Goal: Information Seeking & Learning: Understand process/instructions

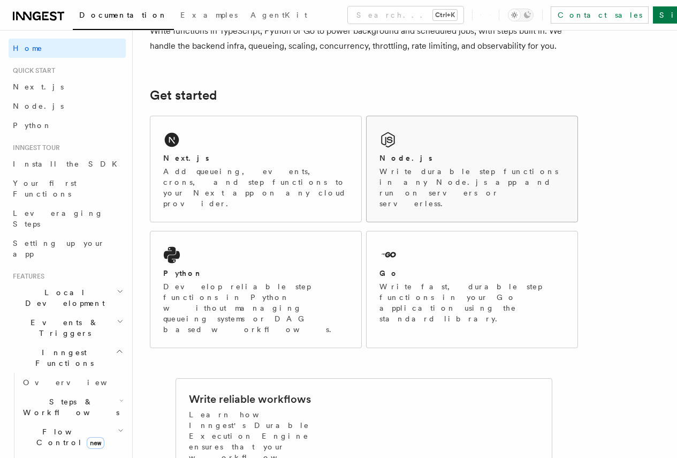
click at [441, 161] on div "Node.js Write durable step functions in any Node.js app and run on servers or s…" at bounding box center [472, 168] width 211 height 105
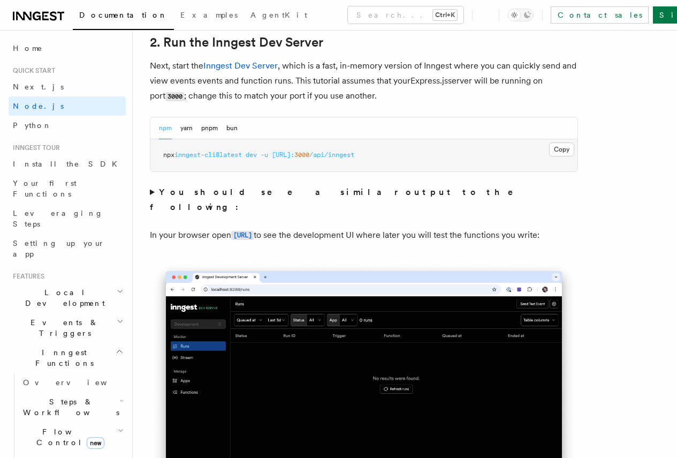
scroll to position [857, 0]
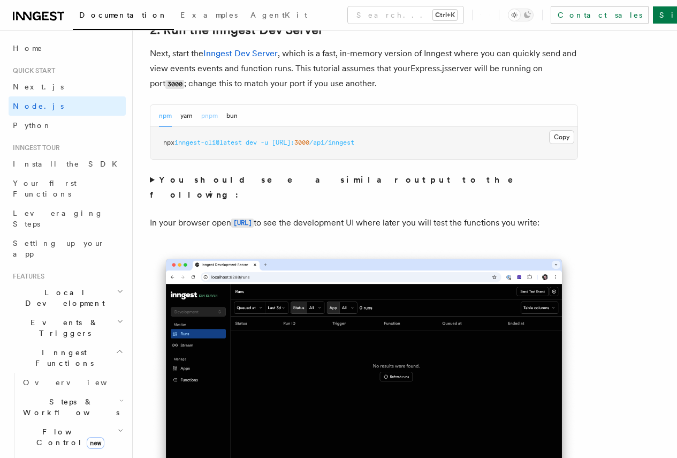
click at [213, 127] on button "pnpm" at bounding box center [209, 116] width 17 height 22
drag, startPoint x: 182, startPoint y: 157, endPoint x: 433, endPoint y: 157, distance: 251.1
click at [433, 157] on pre "pnpm dlx inngest-cli@latest dev -u http://localhost: 3000 /api/inngest" at bounding box center [363, 143] width 427 height 32
copy span "dlx inngest-cli@latest dev -u http://localhost: 3000 /api/inngest"
click at [237, 159] on pre "pnpm dlx inngest-cli@latest dev -u http://localhost: 3000 /api/inngest" at bounding box center [363, 143] width 427 height 32
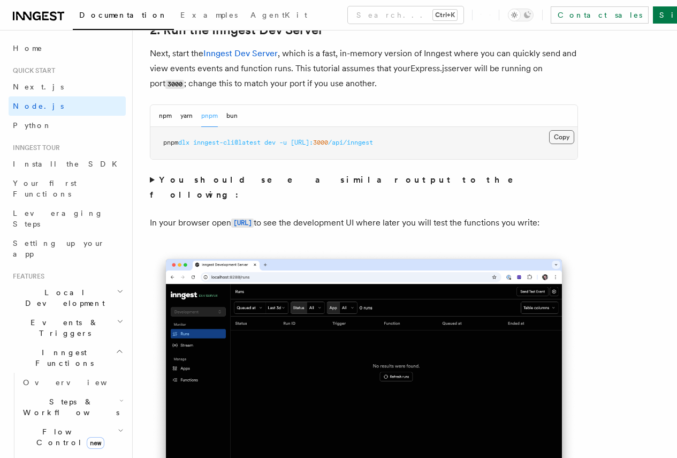
click at [549, 144] on button "Copy Copied" at bounding box center [561, 137] width 25 height 14
drag, startPoint x: 183, startPoint y: 157, endPoint x: 403, endPoint y: 154, distance: 220.1
click at [373, 146] on span "pnpm dlx inngest-cli@latest dev -u http://localhost: 3000 /api/inngest" at bounding box center [268, 142] width 210 height 7
click at [373, 146] on span "/api/inngest" at bounding box center [350, 142] width 45 height 7
drag, startPoint x: 198, startPoint y: 155, endPoint x: 426, endPoint y: 152, distance: 227.6
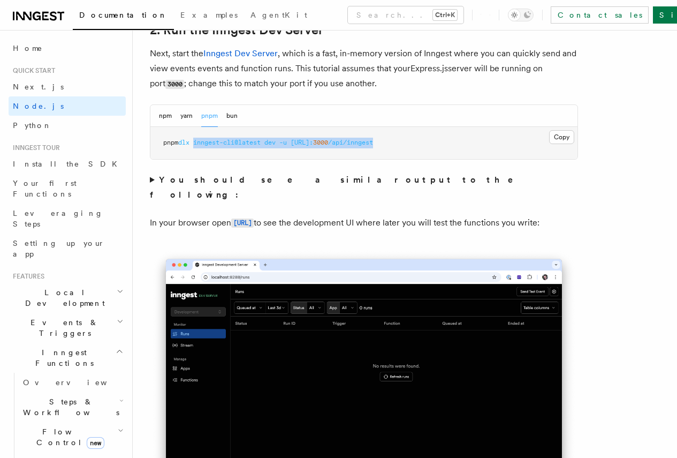
click at [426, 152] on pre "pnpm dlx inngest-cli@latest dev -u http://localhost: 3000 /api/inngest" at bounding box center [363, 143] width 427 height 32
copy span "inngest-cli@latest dev -u http://localhost: 3000 /api/inngest"
